Goal: Task Accomplishment & Management: Check status

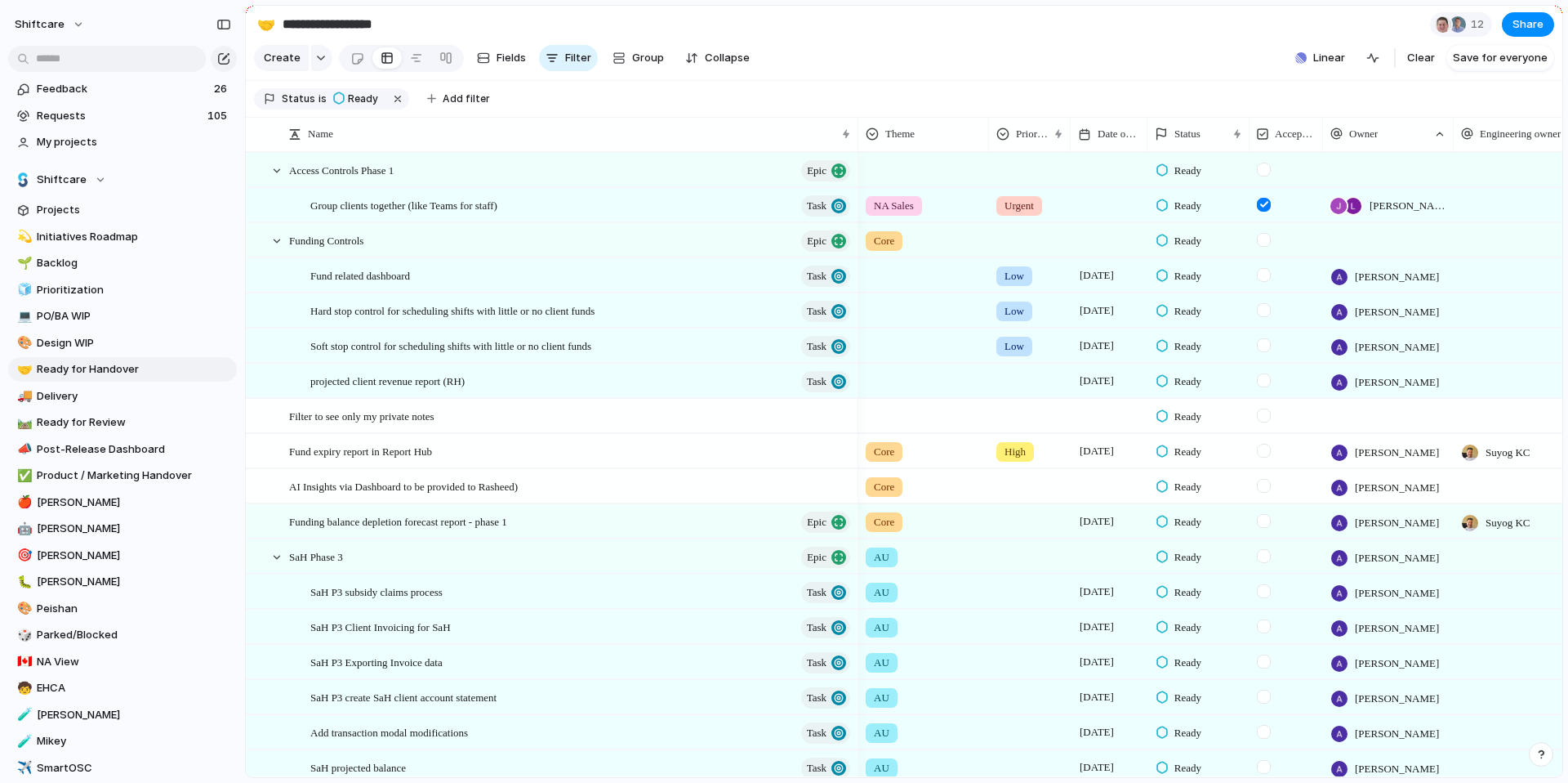
scroll to position [262, 0]
